Goal: Navigation & Orientation: Go to known website

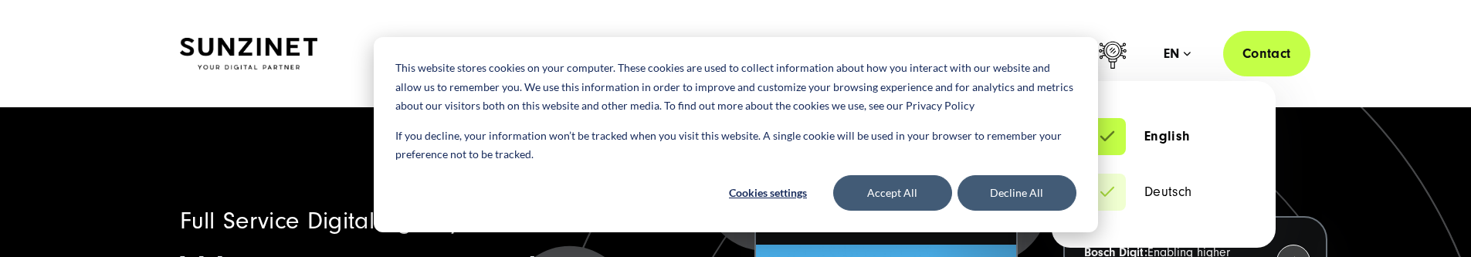
click at [1174, 50] on div "en" at bounding box center [1177, 53] width 27 height 15
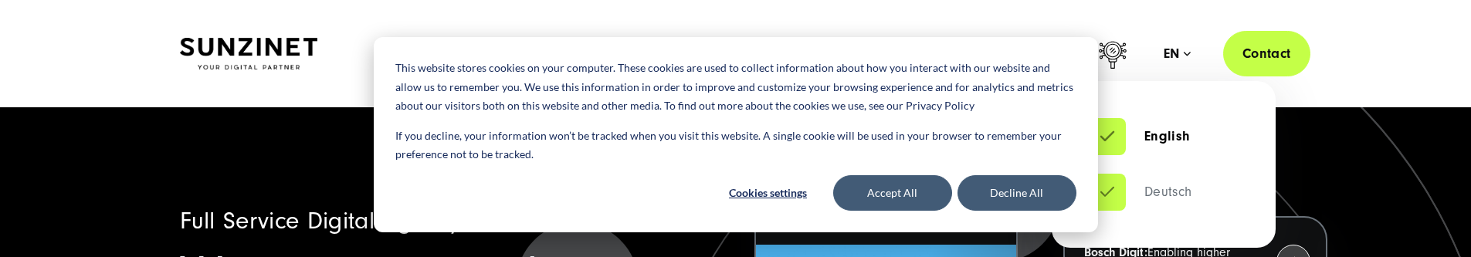
click at [1136, 195] on link "Deutsch" at bounding box center [1140, 192] width 103 height 15
